Goal: Information Seeking & Learning: Learn about a topic

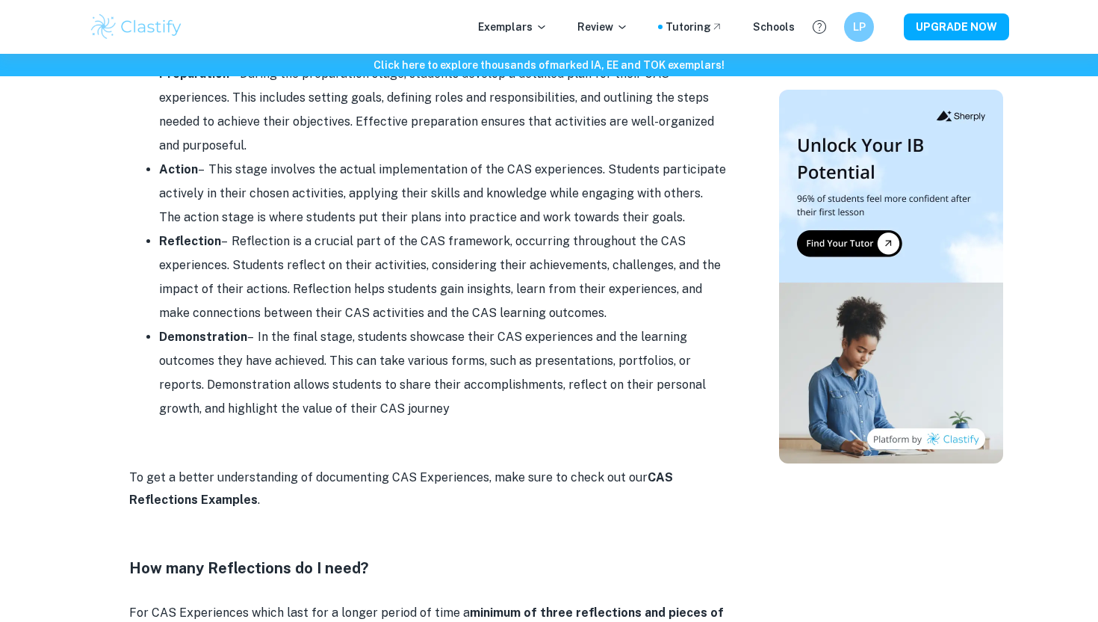
scroll to position [1642, 0]
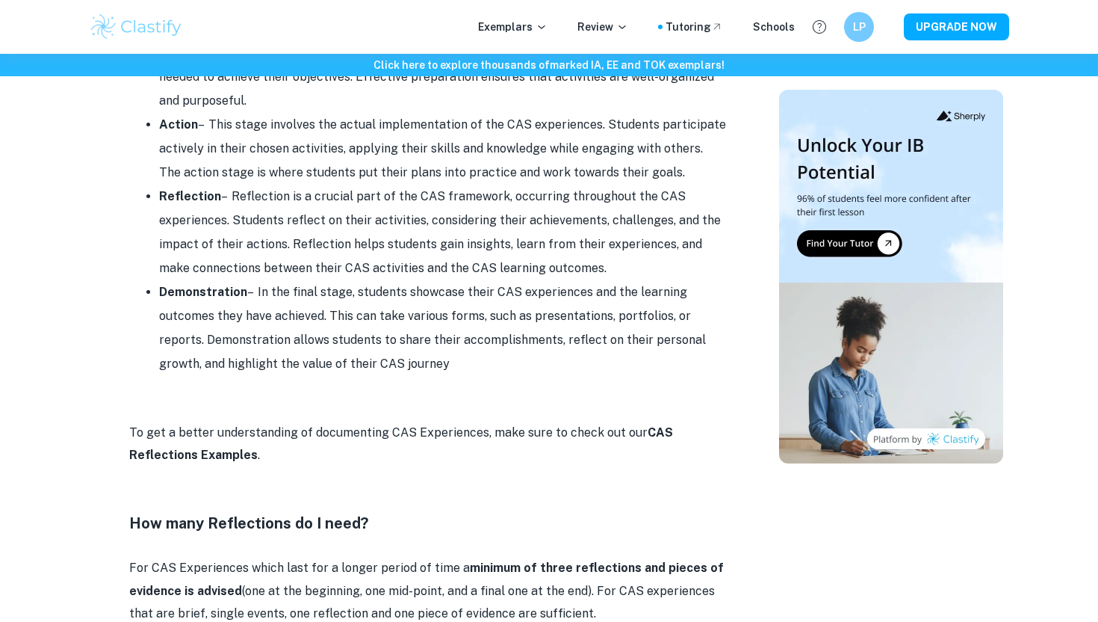
click at [193, 427] on strong "CAS Reflections Examples" at bounding box center [401, 443] width 544 height 37
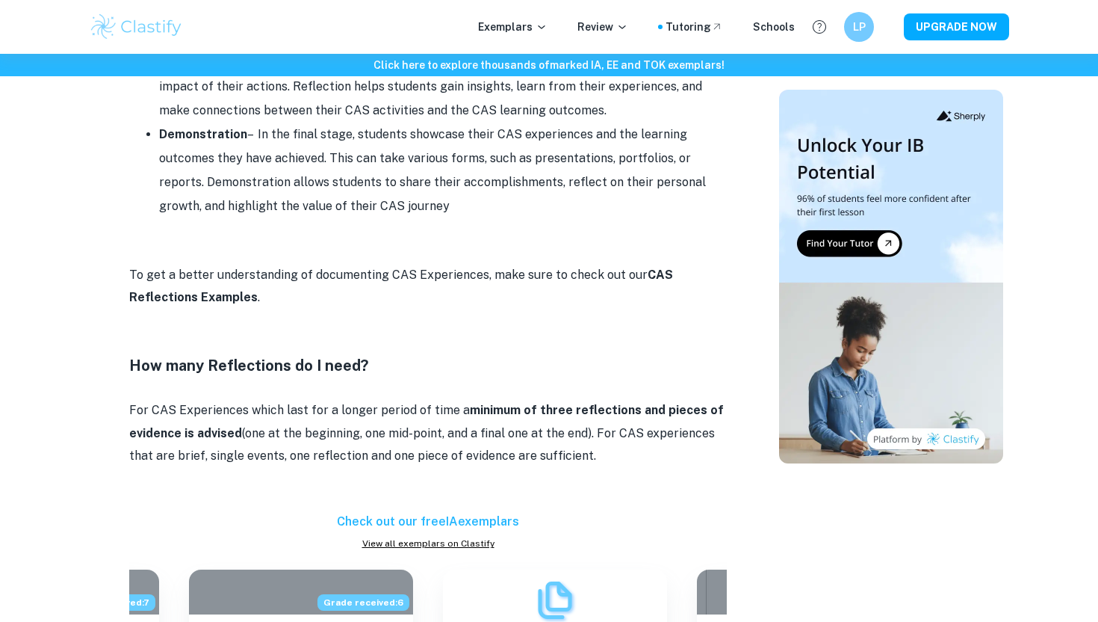
scroll to position [1802, 0]
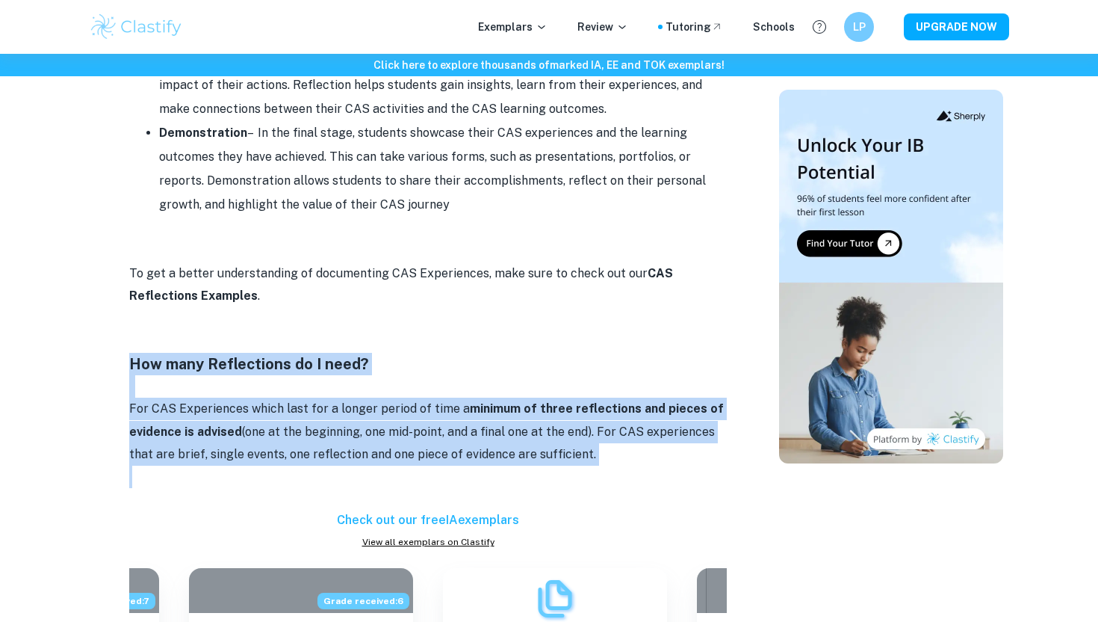
drag, startPoint x: 94, startPoint y: 348, endPoint x: 191, endPoint y: 459, distance: 147.2
click at [191, 466] on p at bounding box center [428, 477] width 598 height 22
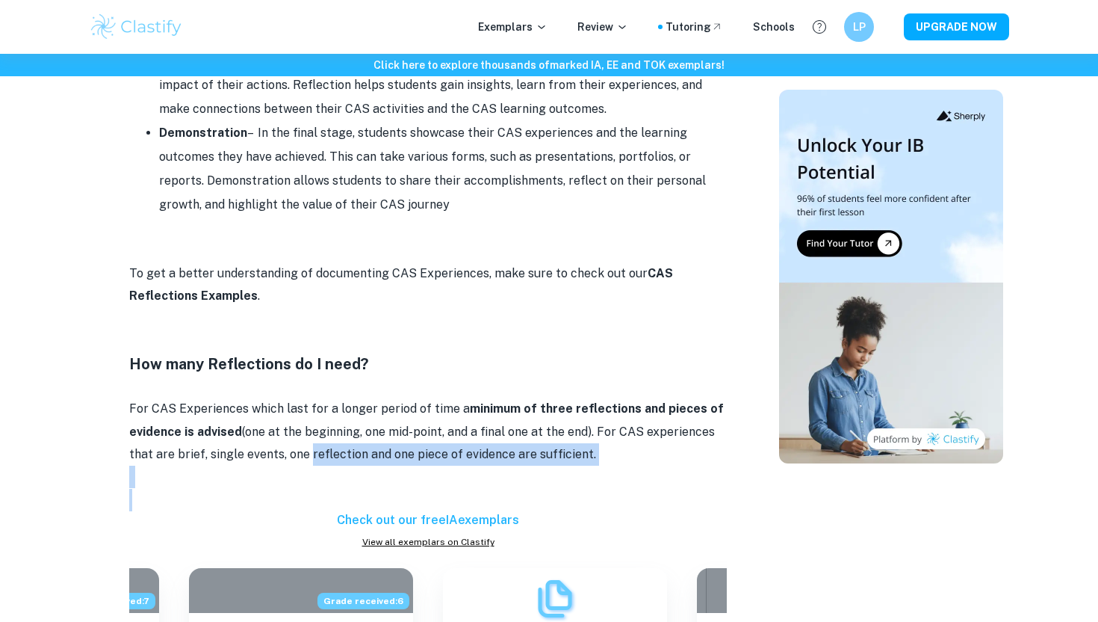
drag, startPoint x: 305, startPoint y: 431, endPoint x: 755, endPoint y: 474, distance: 452.6
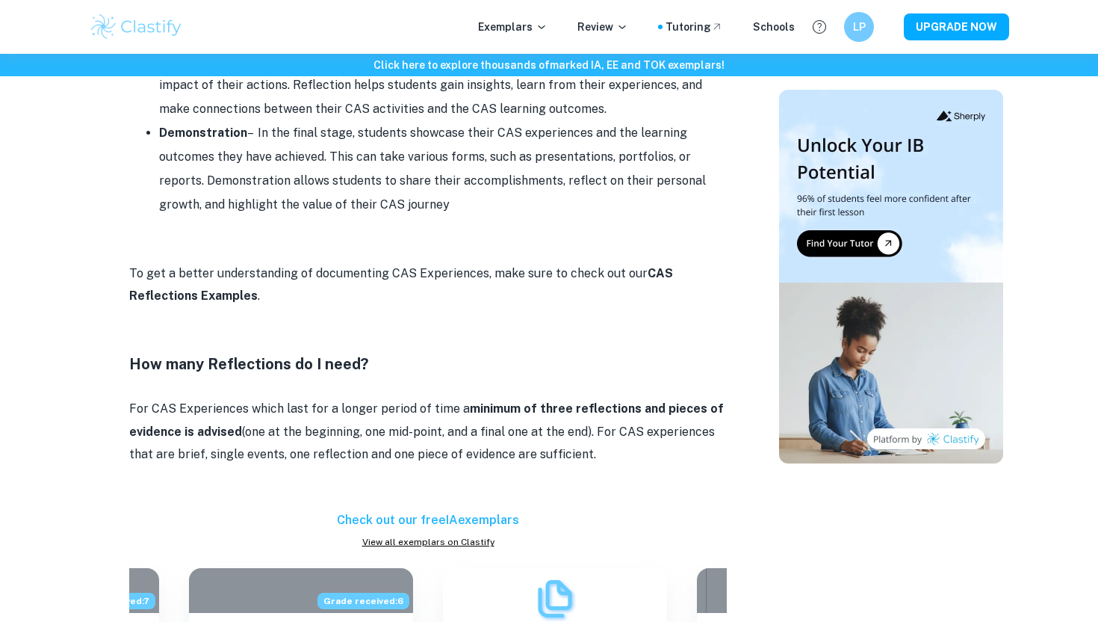
click at [510, 217] on p at bounding box center [428, 228] width 598 height 22
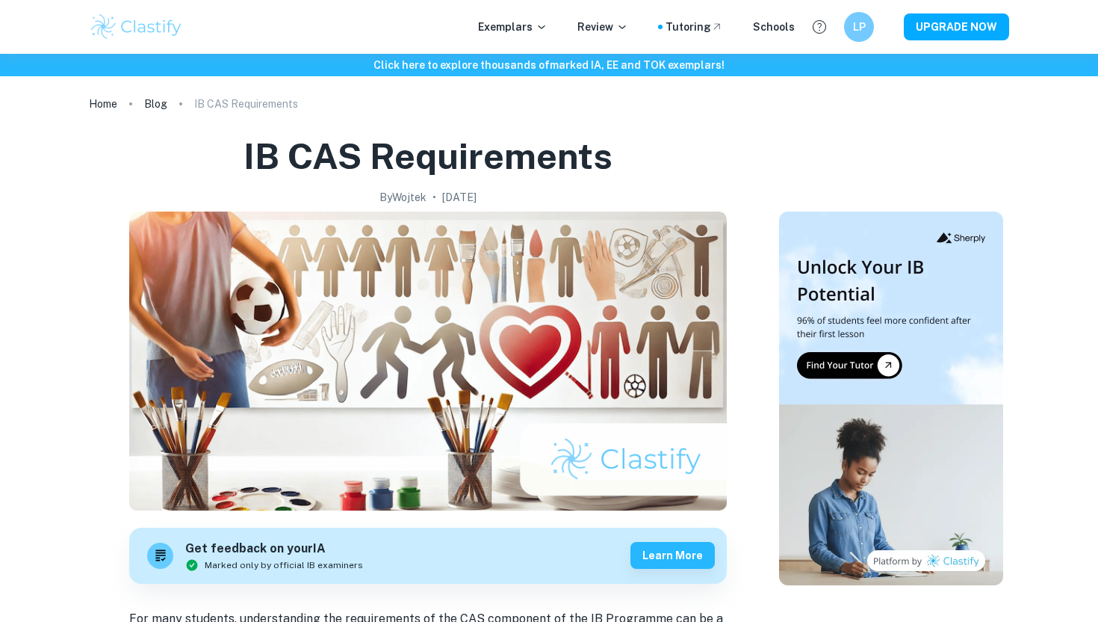
scroll to position [0, 0]
click at [531, 20] on p "Exemplars" at bounding box center [512, 27] width 69 height 16
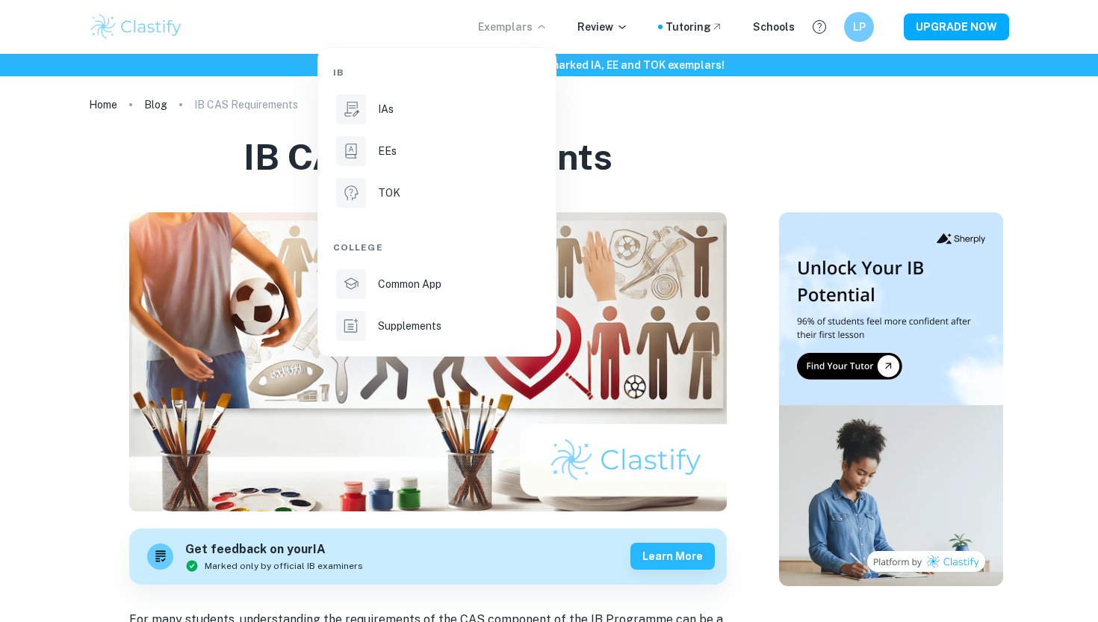
click at [643, 149] on div at bounding box center [549, 311] width 1098 height 622
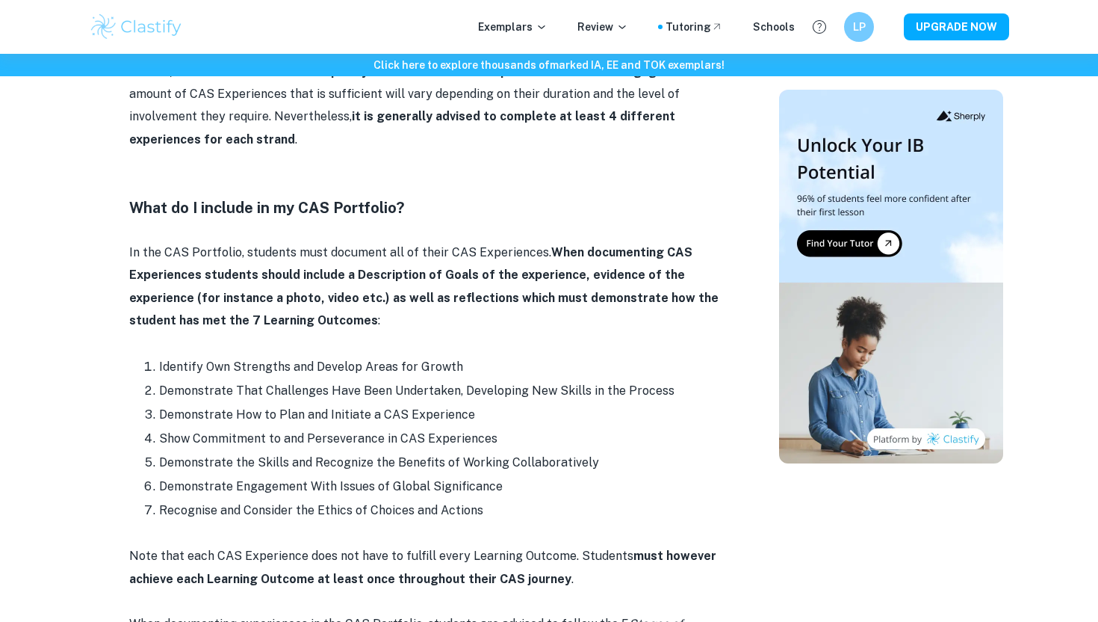
scroll to position [942, 0]
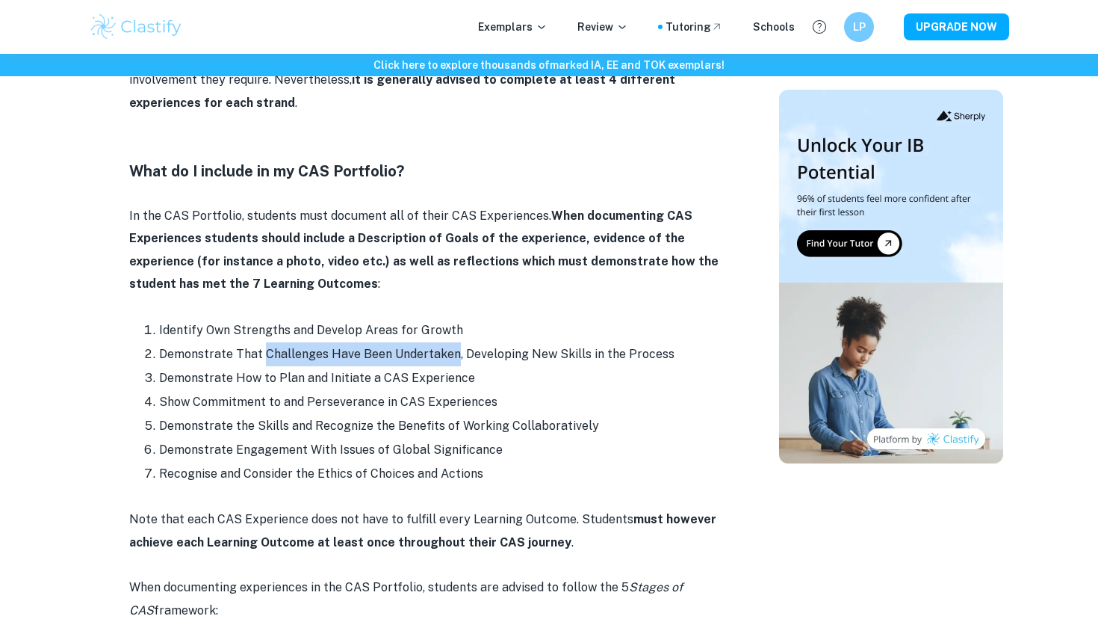
drag, startPoint x: 262, startPoint y: 333, endPoint x: 454, endPoint y: 331, distance: 192.0
click at [454, 342] on li "Demonstrate That Challenges Have Been Undertaken, Developing New Skills in the …" at bounding box center [443, 354] width 568 height 24
click at [406, 318] on li "Identify Own Strengths and Develop Areas for Growth" at bounding box center [443, 330] width 568 height 24
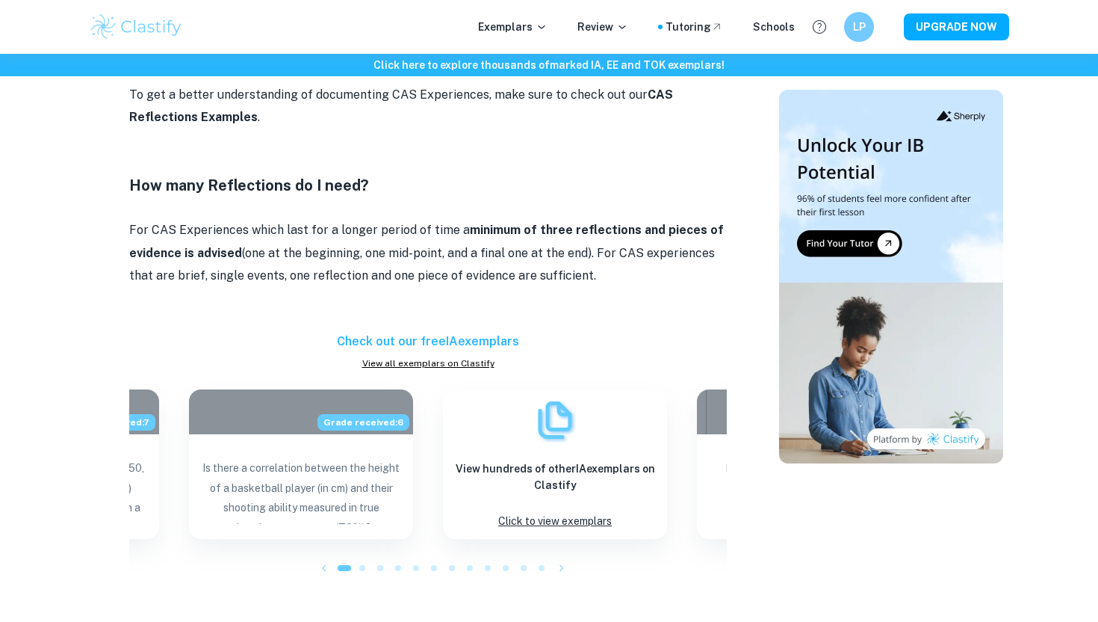
scroll to position [2021, 0]
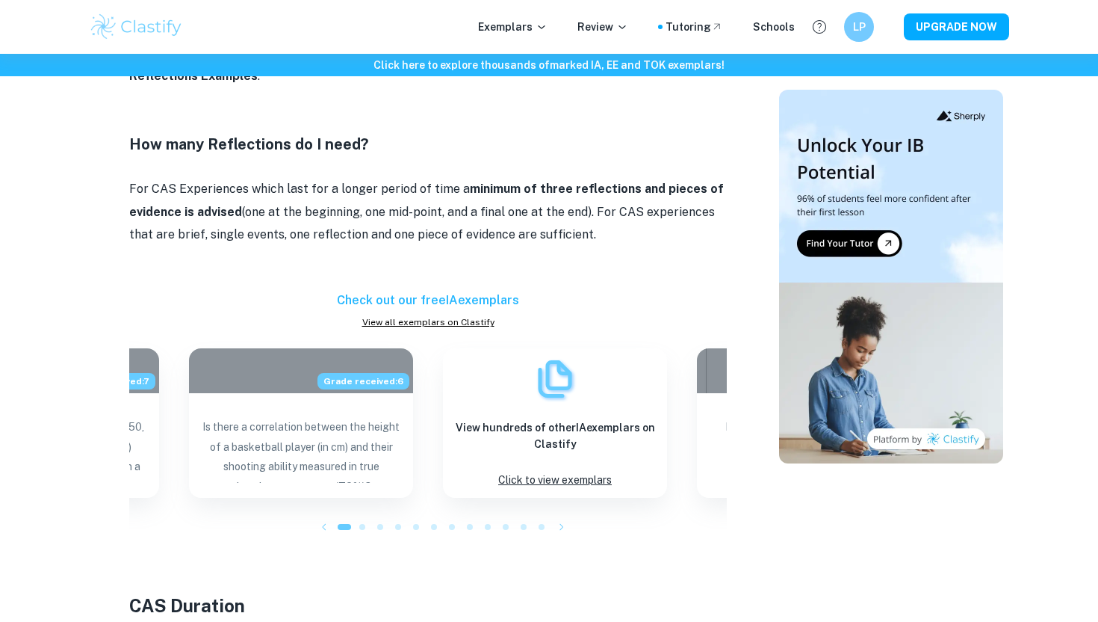
drag, startPoint x: 130, startPoint y: 161, endPoint x: 714, endPoint y: 201, distance: 585.0
copy div "Lore ip D sitamet co ad ELI Seddoeius? Te inc UTL Etdolorem, aliquaen admi veni…"
click at [617, 212] on p "For CAS Experiences which last for a longer period of time a minimum of three r…" at bounding box center [428, 212] width 598 height 68
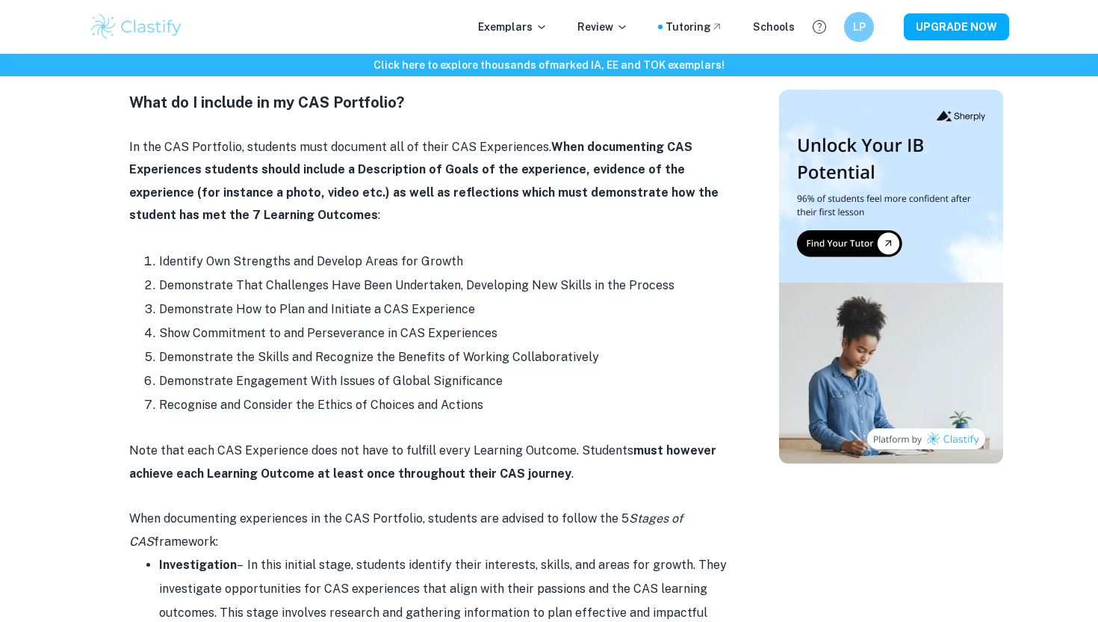
scroll to position [1009, 0]
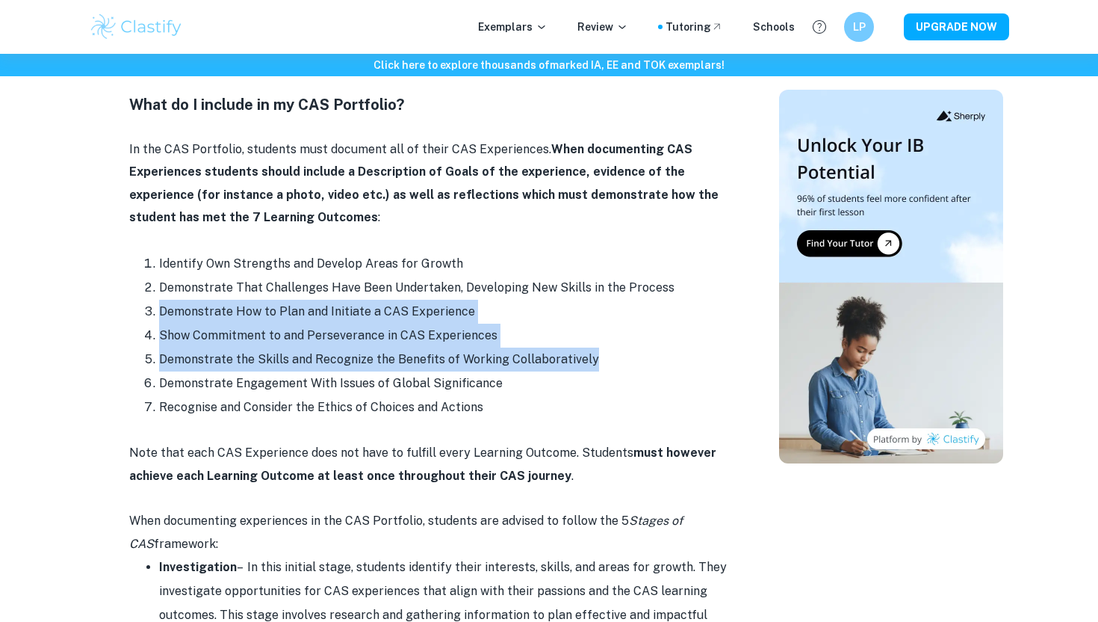
drag, startPoint x: 631, startPoint y: 332, endPoint x: 138, endPoint y: 285, distance: 494.6
click at [138, 285] on ol "Identify Own Strengths and Develop Areas for Growth Demonstrate That Challenges…" at bounding box center [428, 335] width 598 height 167
click at [465, 324] on li "Show Commitment to and Perseverance in CAS Experiences" at bounding box center [443, 336] width 568 height 24
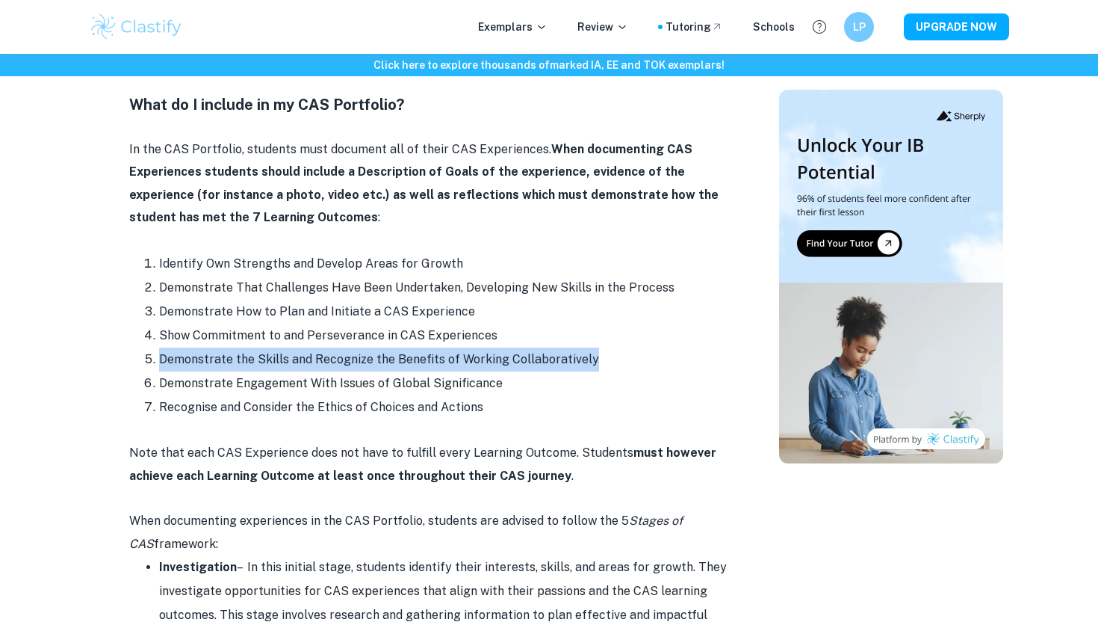
drag, startPoint x: 149, startPoint y: 336, endPoint x: 617, endPoint y: 339, distance: 467.8
click at [617, 347] on li "Demonstrate the Skills and Recognize the Benefits of Working Collaboratively" at bounding box center [443, 359] width 568 height 24
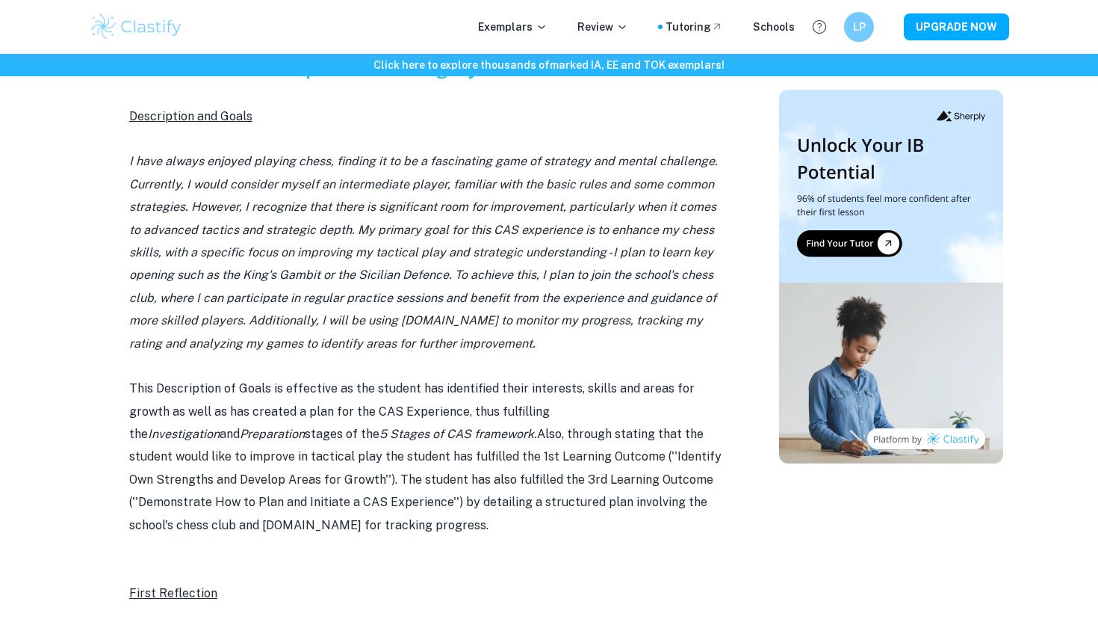
scroll to position [780, 0]
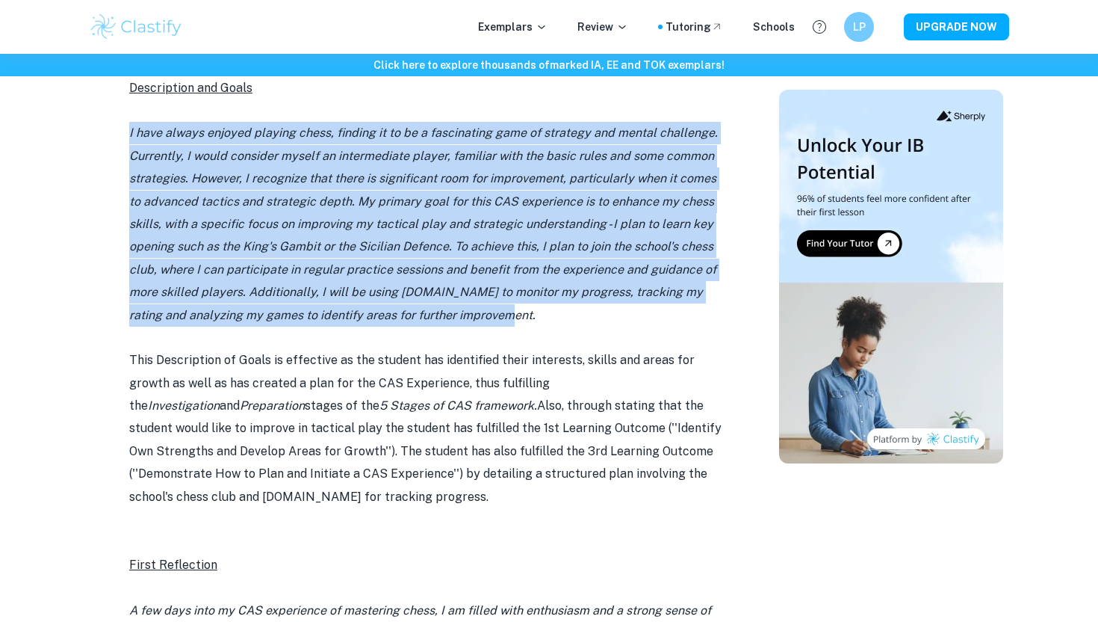
drag, startPoint x: 124, startPoint y: 123, endPoint x: 492, endPoint y: 324, distance: 420.0
click at [492, 324] on p "I have always enjoyed playing chess, finding it to be a fascinating game of str…" at bounding box center [428, 224] width 598 height 205
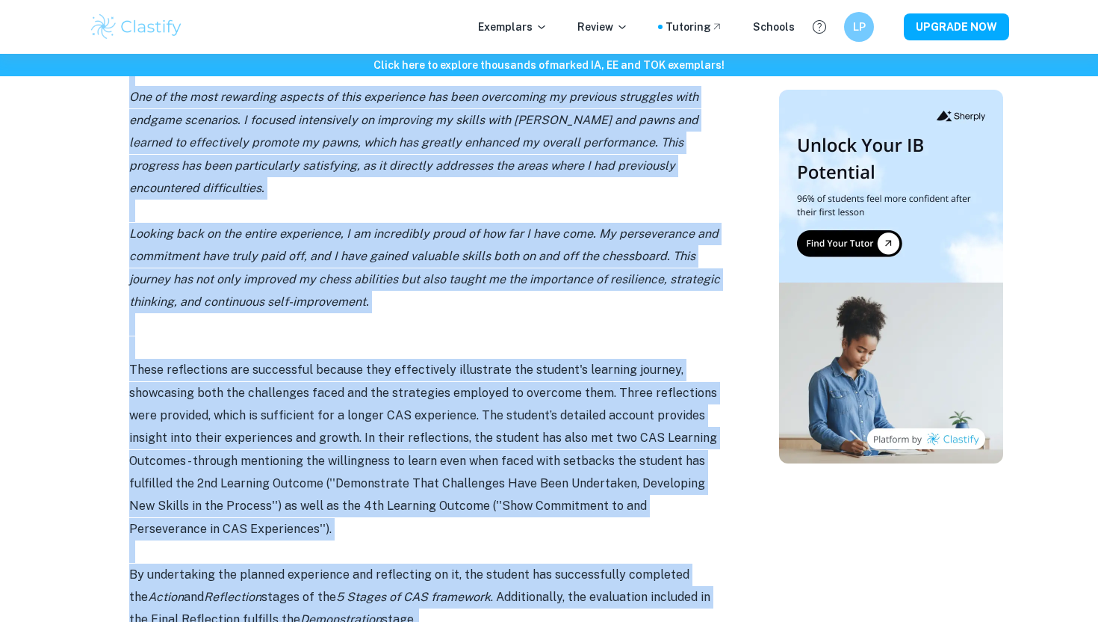
scroll to position [2197, 0]
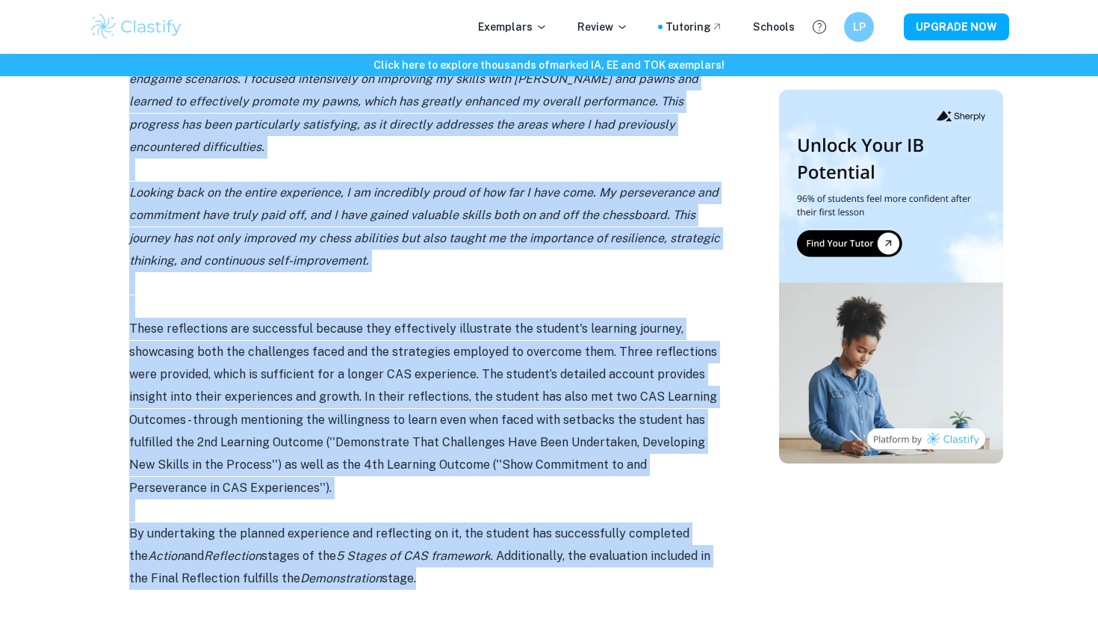
drag, startPoint x: 256, startPoint y: 102, endPoint x: 580, endPoint y: 554, distance: 556.4
copy div "Example 1: '' Mastering My Chess Skills '' Description and Goals I have always …"
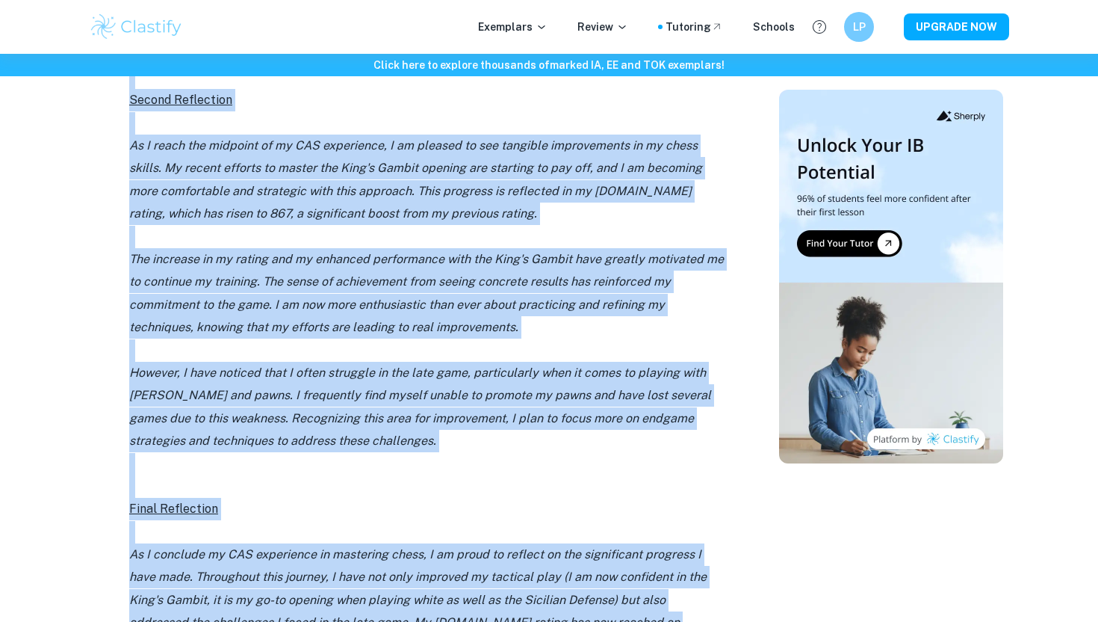
click at [531, 344] on p at bounding box center [428, 350] width 598 height 22
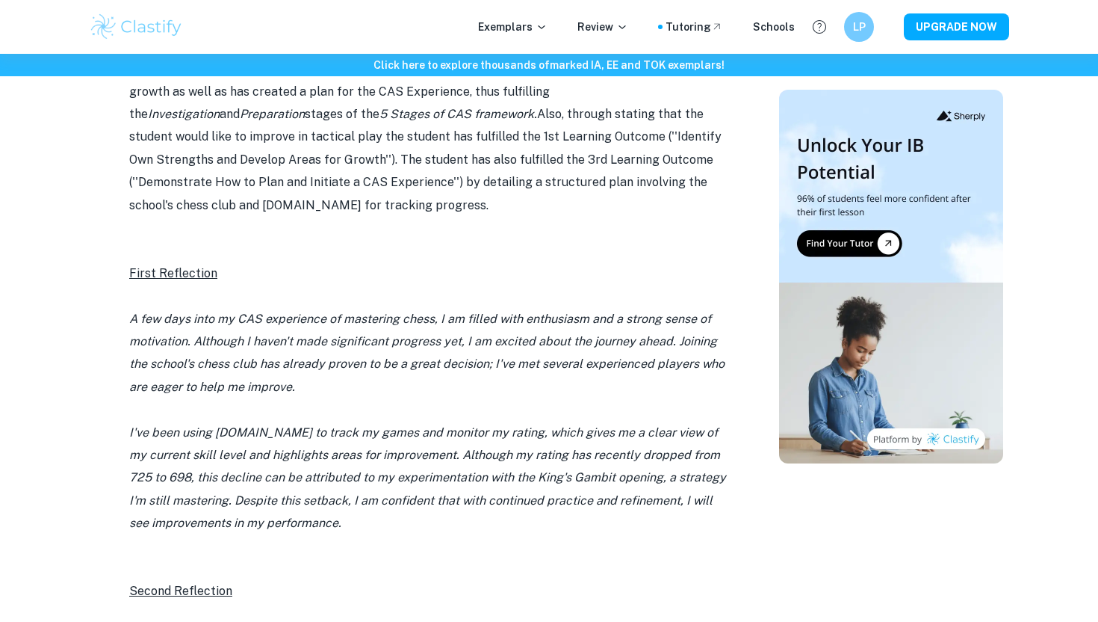
scroll to position [726, 0]
